Goal: Communication & Community: Answer question/provide support

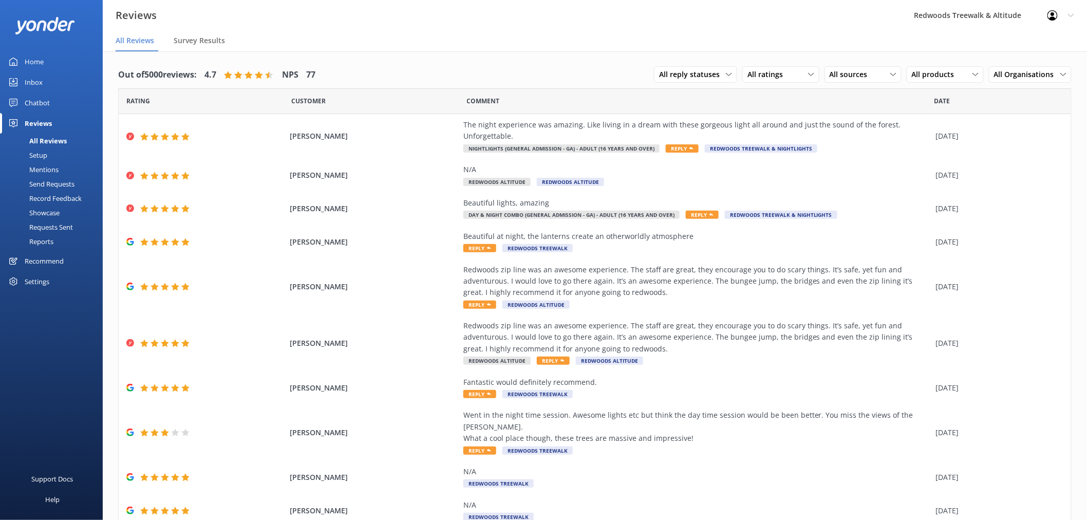
click at [44, 76] on link "Inbox" at bounding box center [51, 82] width 103 height 21
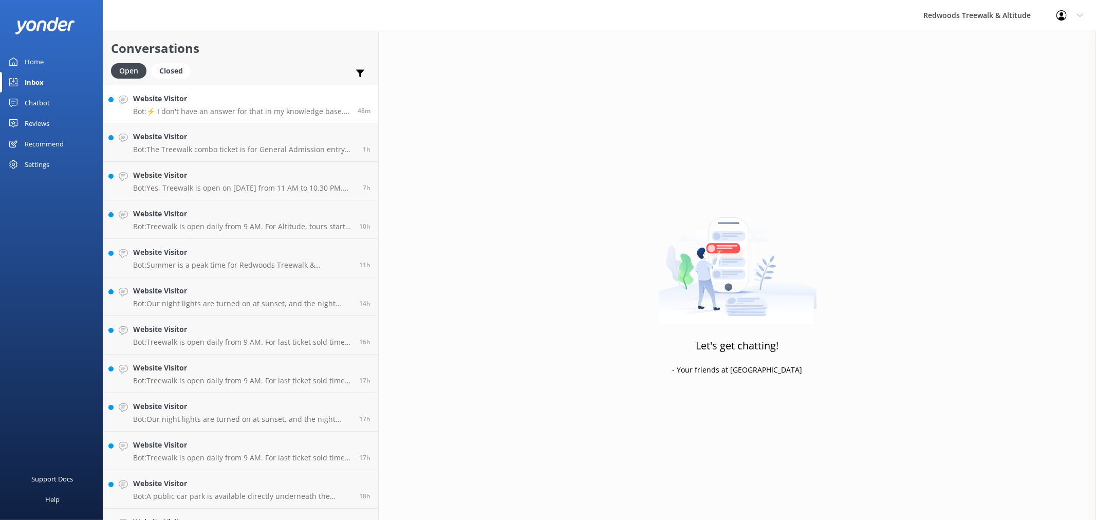
click at [213, 91] on link "Website Visitor Bot: ⚡ I don't have an answer for that in my knowledge base. Pl…" at bounding box center [240, 104] width 275 height 39
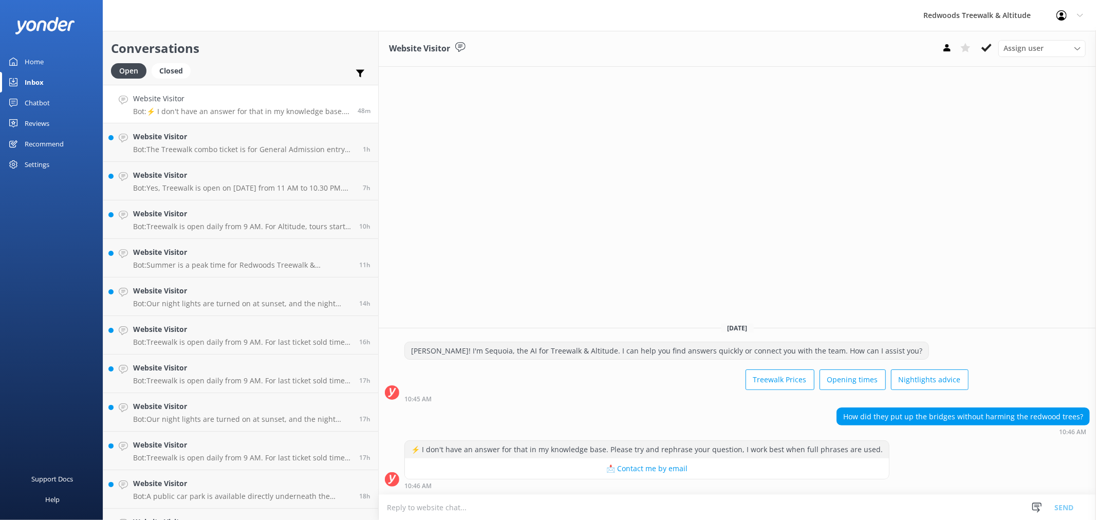
click at [47, 54] on link "Home" at bounding box center [51, 61] width 103 height 21
